Goal: Task Accomplishment & Management: Manage account settings

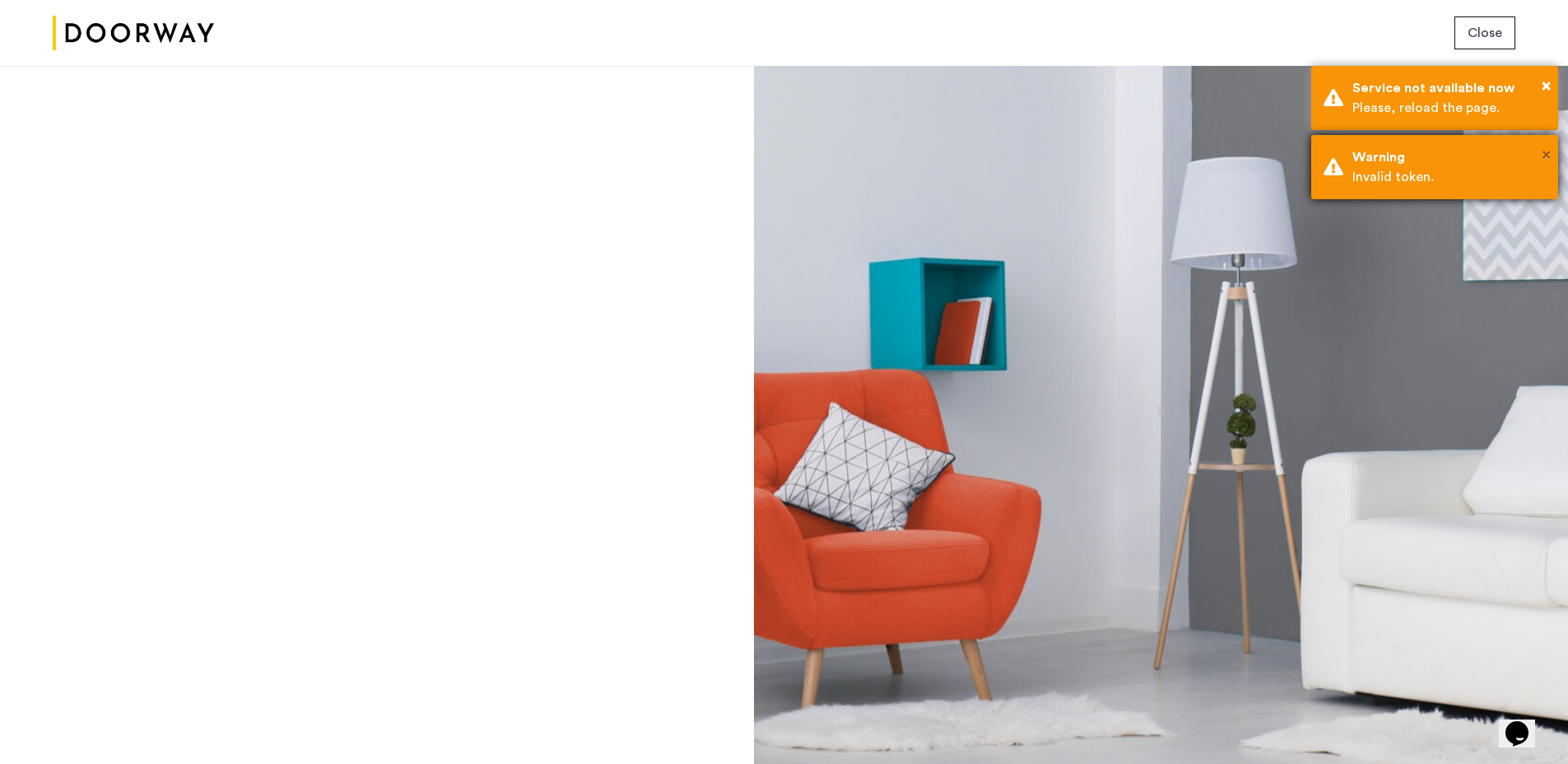
click at [1545, 92] on div "× Service not available now Please, reload the page. × Warning Invalid token." at bounding box center [1434, 135] width 247 height 138
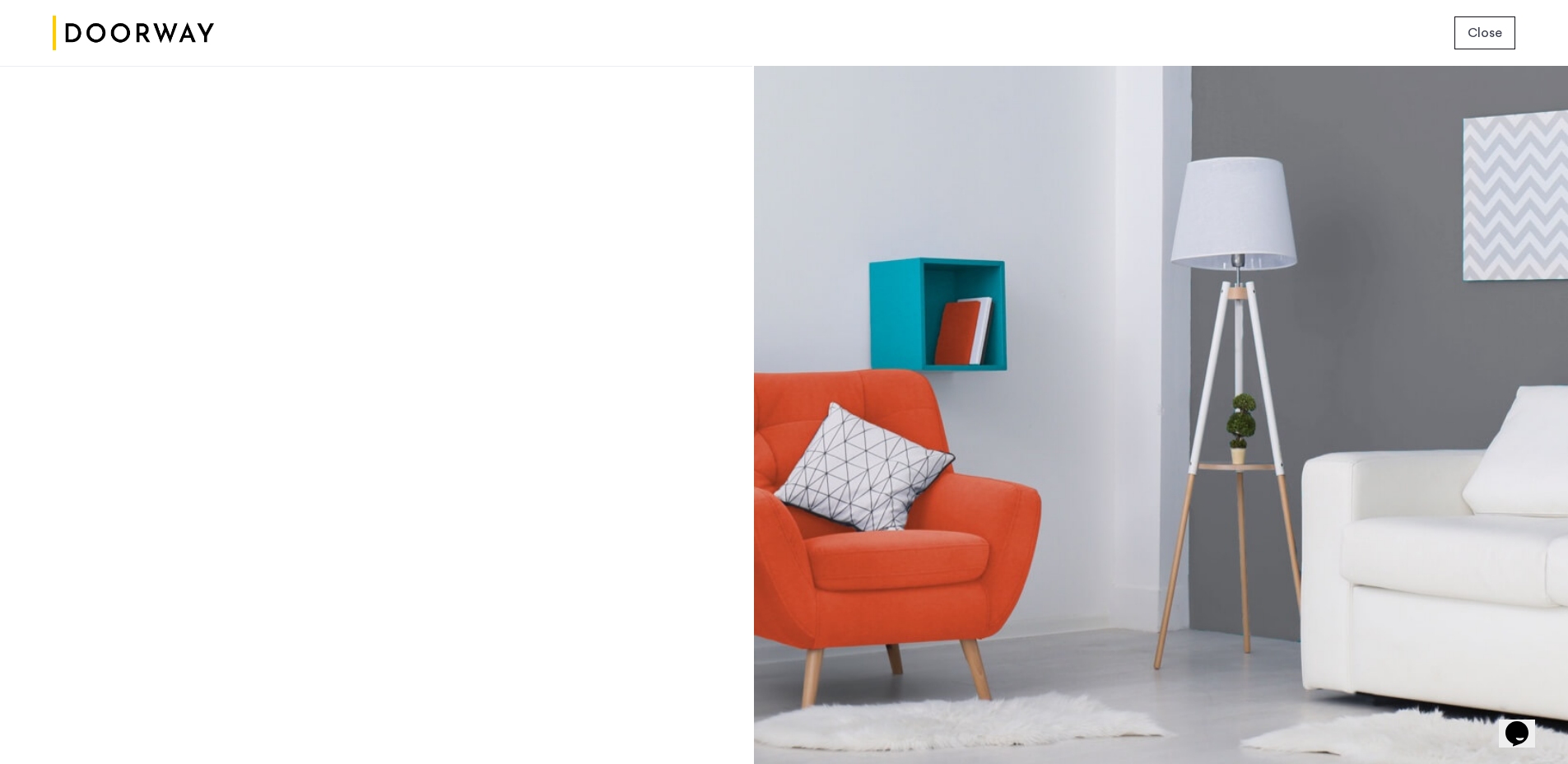
click at [652, 362] on div at bounding box center [376, 414] width 752 height 698
click at [879, 326] on div at bounding box center [1160, 414] width 814 height 698
